Goal: Entertainment & Leisure: Consume media (video, audio)

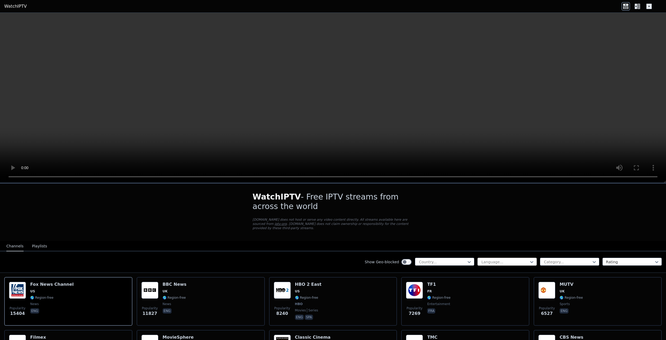
click at [493, 258] on div "Language..." at bounding box center [506, 262] width 59 height 8
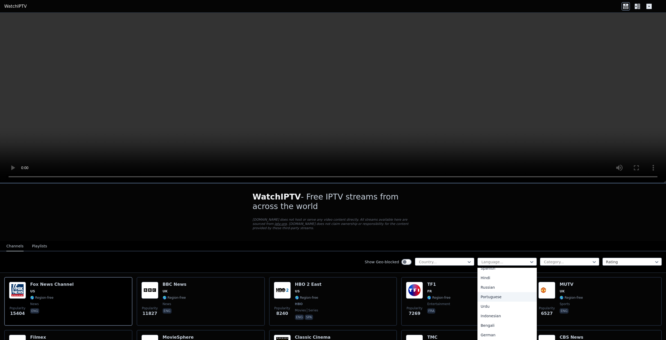
scroll to position [106, 0]
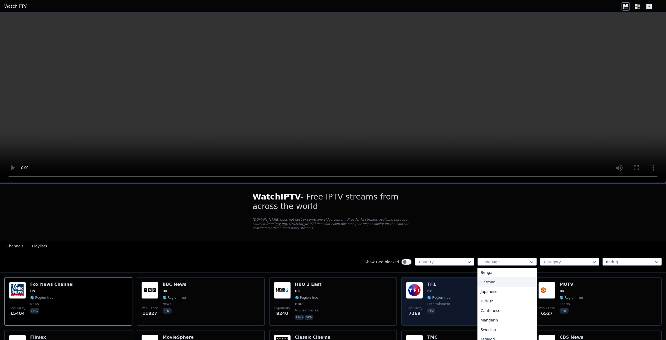
click at [491, 281] on div "German" at bounding box center [506, 282] width 59 height 10
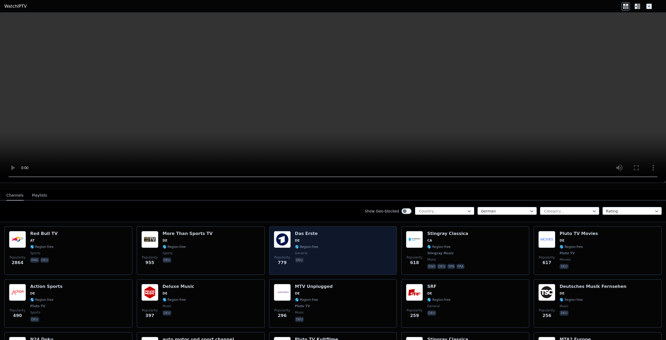
scroll to position [53, 0]
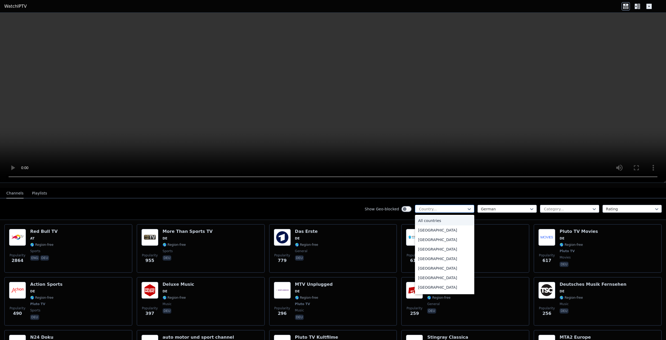
click at [451, 206] on div at bounding box center [442, 208] width 48 height 5
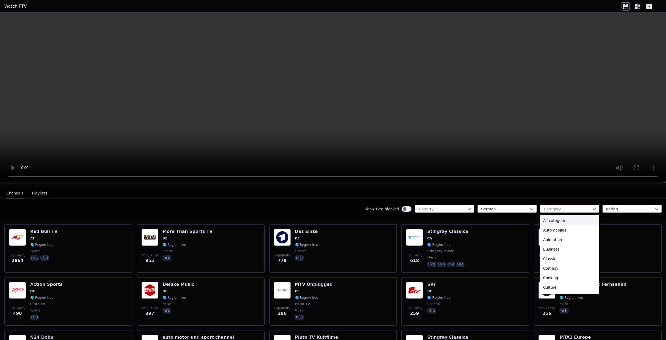
click at [561, 206] on div at bounding box center [567, 208] width 48 height 5
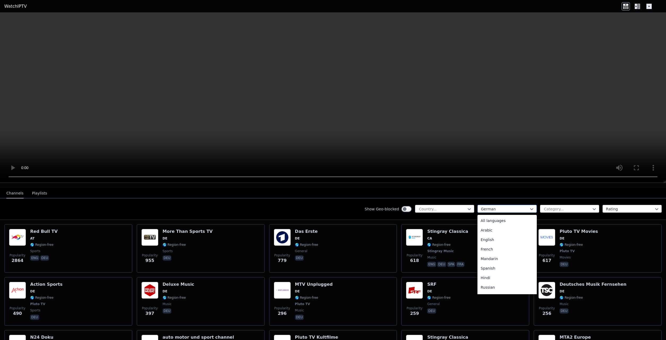
click at [496, 205] on div "German" at bounding box center [506, 209] width 59 height 8
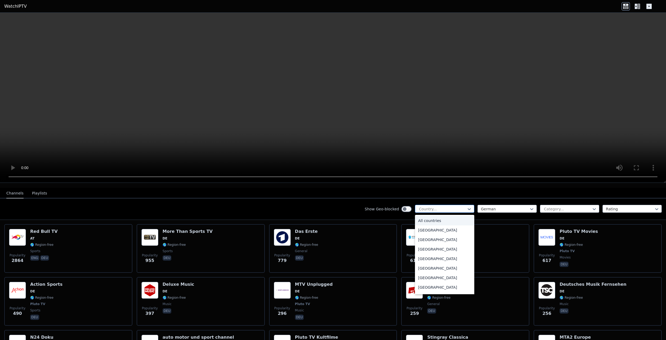
click at [457, 206] on div at bounding box center [442, 208] width 48 height 5
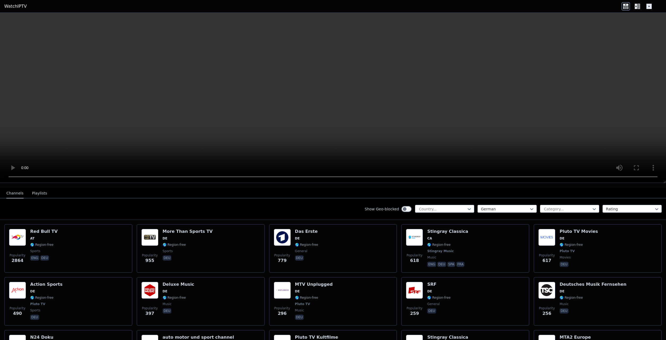
click at [337, 202] on div "Show Geo-blocked Country... [DEMOGRAPHIC_DATA] Category... Rating" at bounding box center [333, 208] width 666 height 21
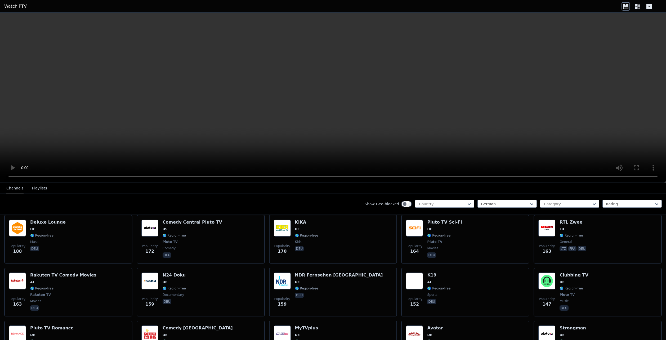
scroll to position [159, 0]
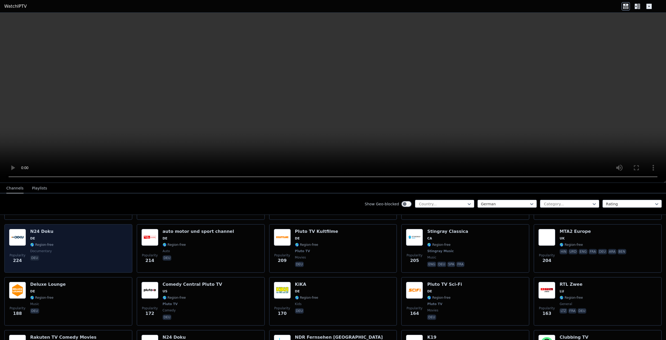
click at [83, 249] on div "Popularity 224 N24 Doku DE 🌎 Region-free documentary deu" at bounding box center [68, 248] width 119 height 39
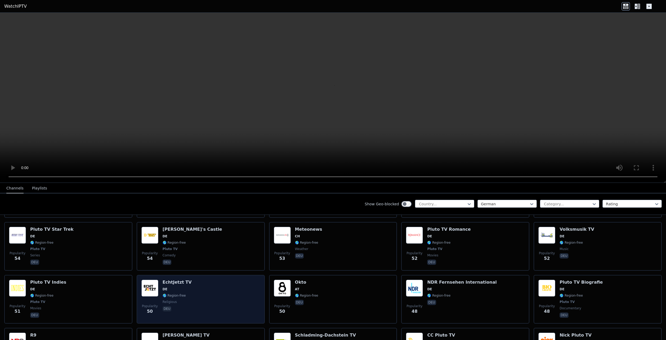
scroll to position [1059, 0]
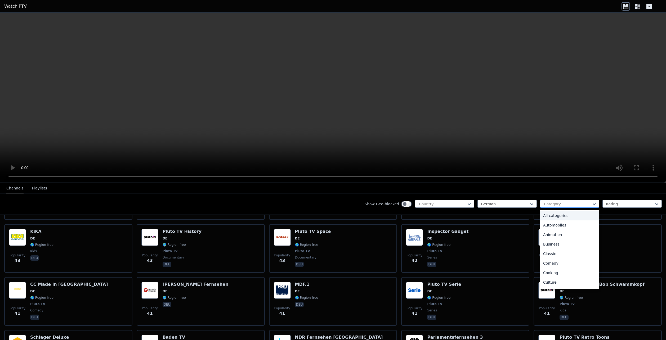
click at [569, 206] on div at bounding box center [567, 203] width 48 height 5
click at [557, 260] on div "Sports" at bounding box center [569, 265] width 59 height 10
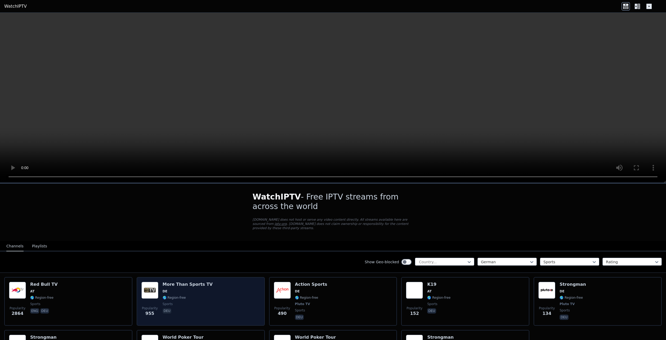
click at [199, 302] on span "sports" at bounding box center [187, 304] width 50 height 4
click at [200, 302] on span "sports" at bounding box center [187, 304] width 50 height 4
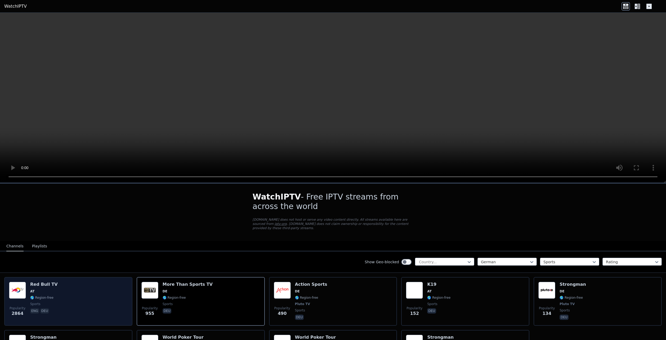
click at [54, 294] on div "Popularity 2864 Red Bull TV AT 🌎 Region-free sports eng deu" at bounding box center [68, 301] width 119 height 39
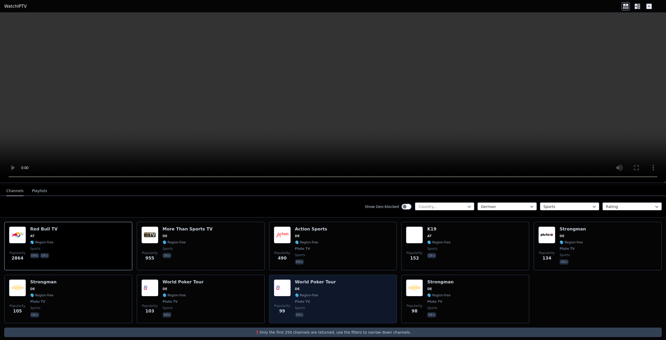
scroll to position [56, 0]
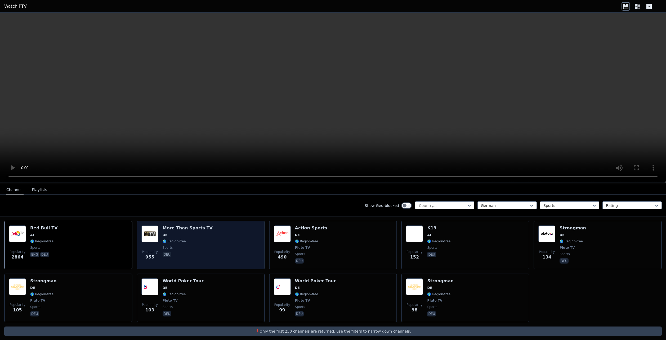
click at [198, 246] on span "sports" at bounding box center [187, 248] width 50 height 4
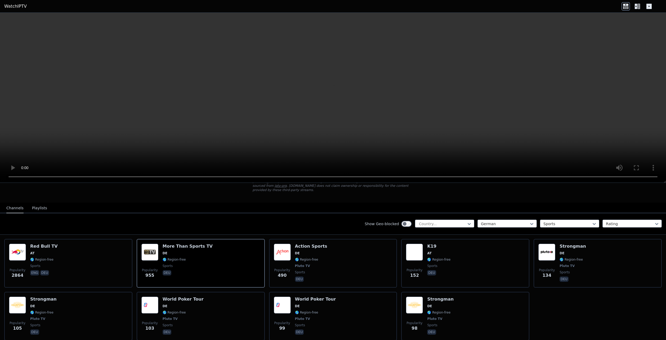
scroll to position [0, 0]
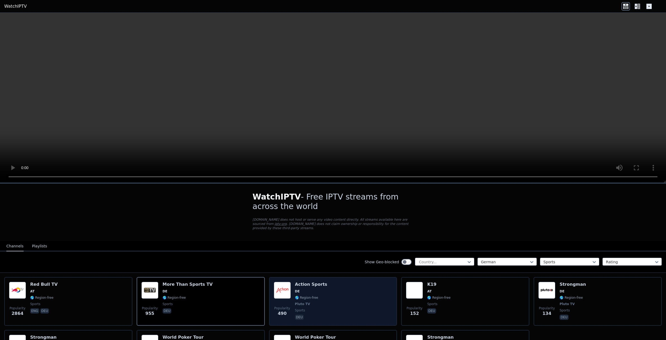
click at [329, 288] on div "Popularity 490 Action Sports DE 🌎 Region-free Pluto TV sports deu" at bounding box center [333, 301] width 119 height 39
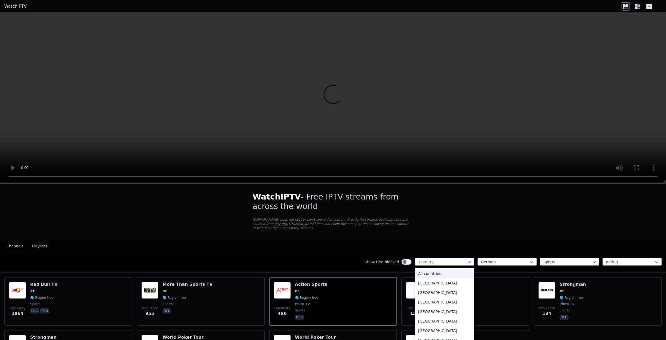
click at [460, 259] on div at bounding box center [442, 261] width 48 height 5
click at [433, 313] on div "[GEOGRAPHIC_DATA]" at bounding box center [444, 315] width 59 height 10
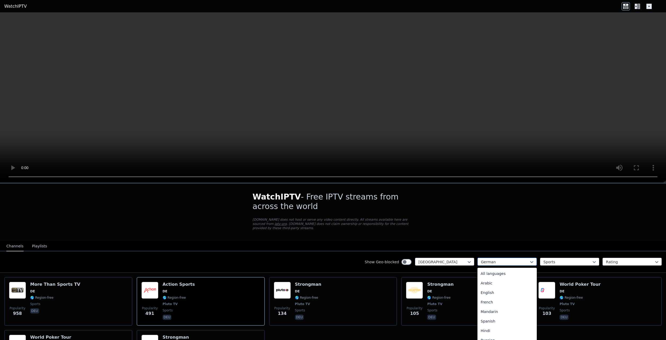
click at [493, 259] on div at bounding box center [505, 261] width 48 height 5
click at [487, 269] on div "All languages" at bounding box center [506, 274] width 59 height 10
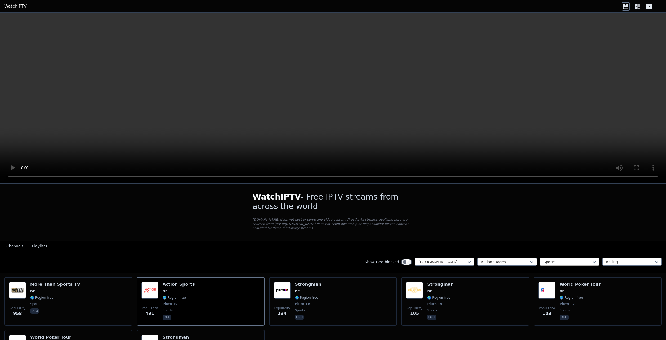
click at [552, 259] on div at bounding box center [567, 261] width 48 height 5
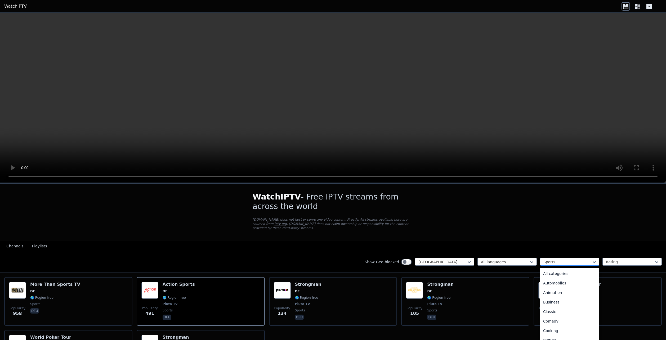
scroll to position [163, 0]
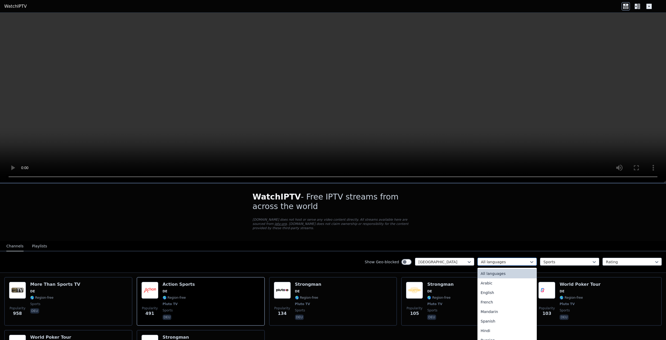
click at [519, 258] on div "All languages" at bounding box center [506, 262] width 59 height 8
click at [494, 277] on div "German" at bounding box center [506, 282] width 59 height 10
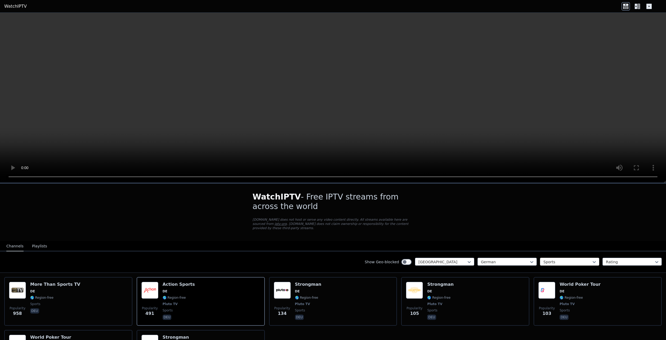
click at [573, 258] on div "Sports" at bounding box center [569, 262] width 59 height 8
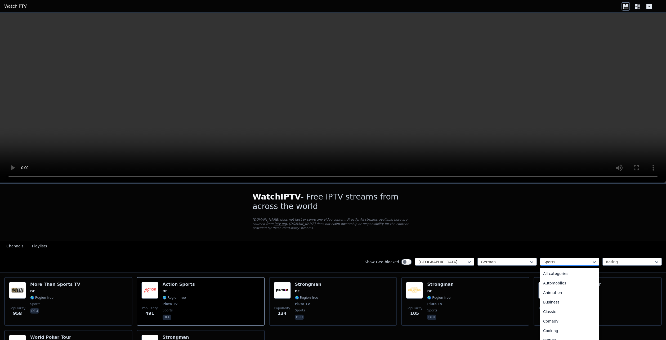
scroll to position [163, 0]
click at [572, 258] on div "Sports" at bounding box center [569, 262] width 59 height 8
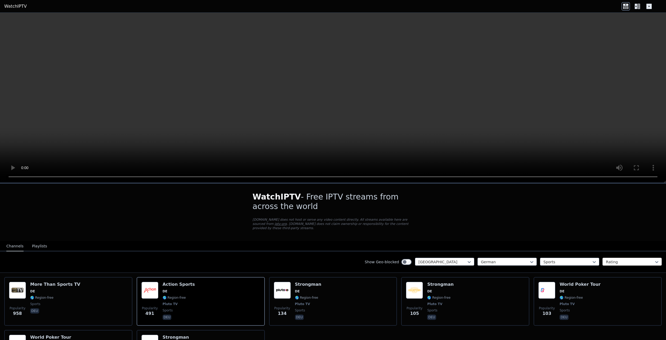
click at [607, 259] on div at bounding box center [630, 261] width 48 height 5
click at [609, 259] on div at bounding box center [630, 261] width 48 height 5
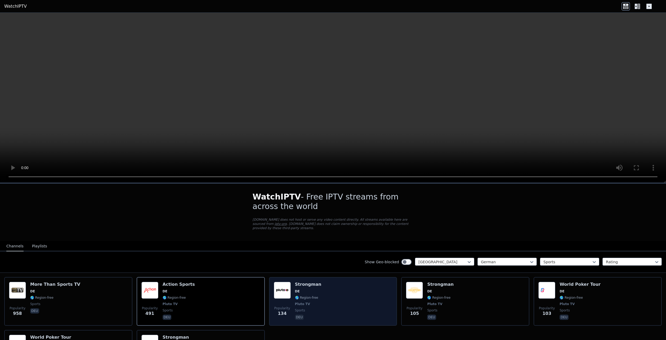
click at [358, 302] on div "Popularity 134 Strongman DE 🌎 Region-free Pluto TV sports deu" at bounding box center [333, 301] width 119 height 39
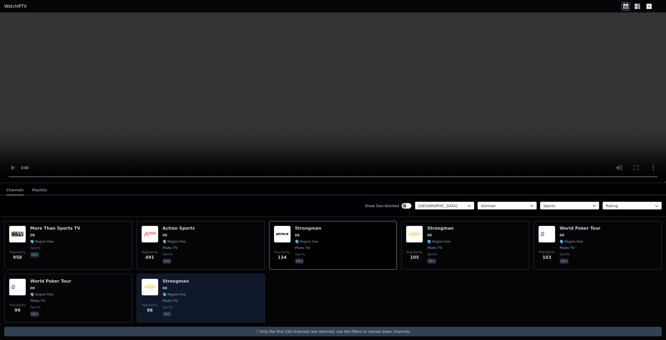
scroll to position [56, 0]
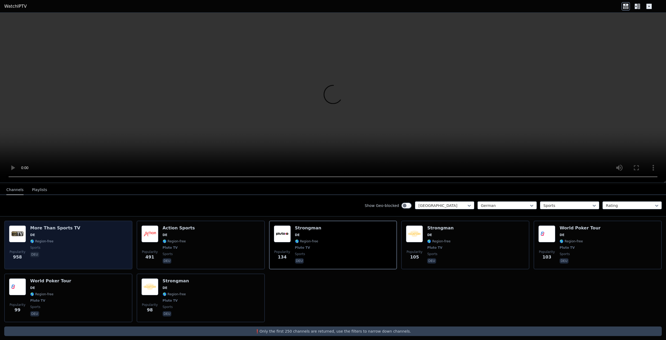
click at [74, 246] on div "Popularity 958 More Than Sports TV DE 🌎 Region-free sports deu" at bounding box center [68, 244] width 119 height 39
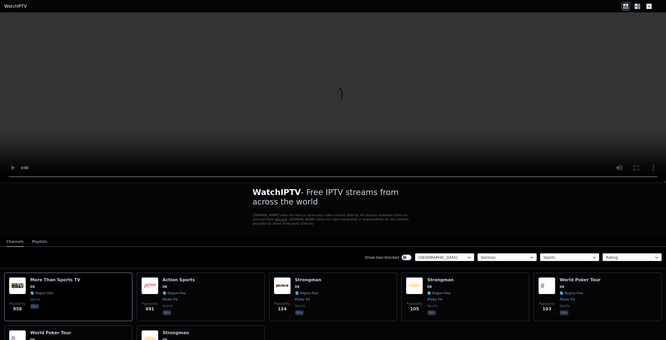
scroll to position [0, 0]
